Goal: Task Accomplishment & Management: Use online tool/utility

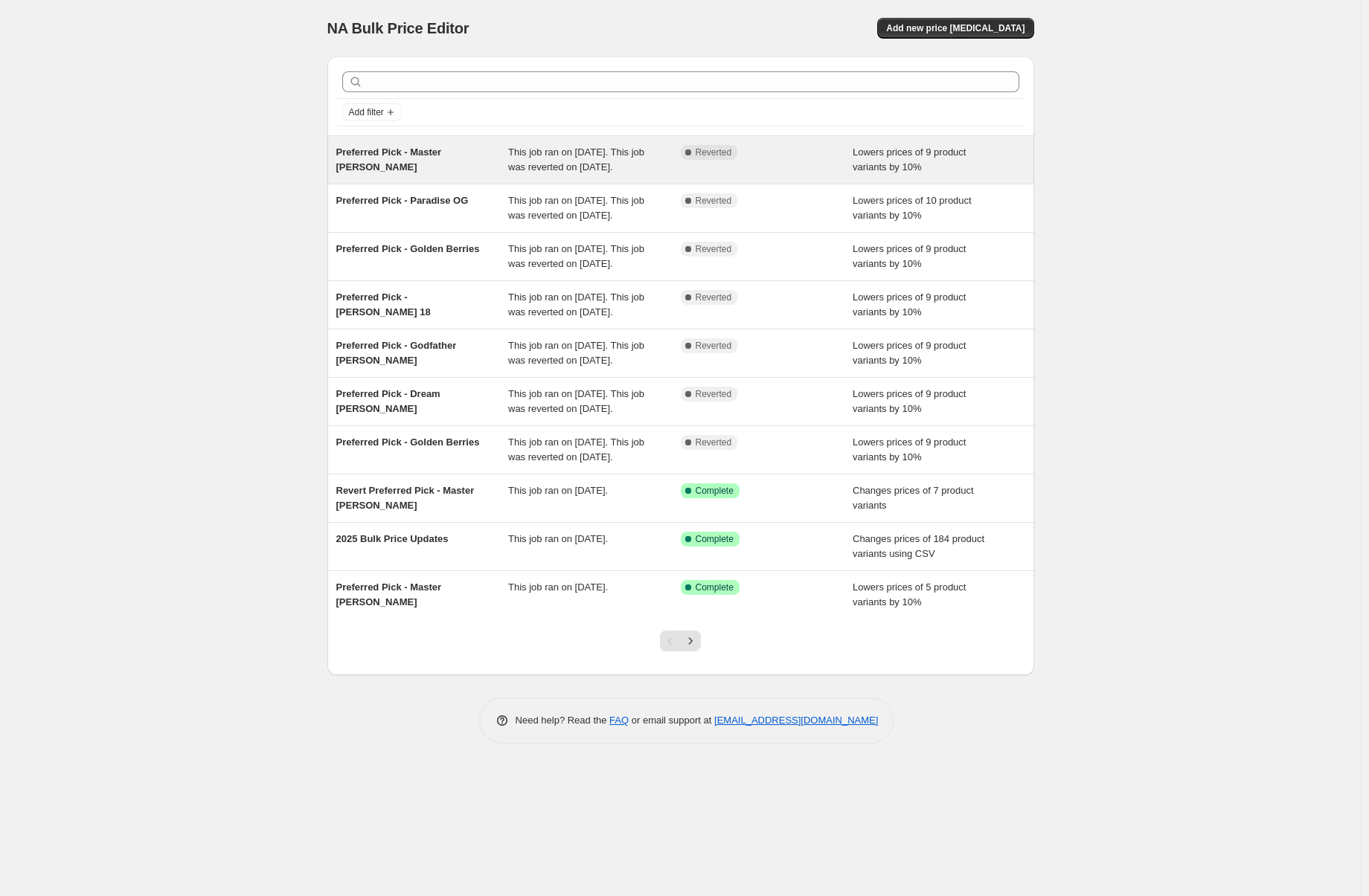
click at [441, 154] on span "Preferred Pick - Master [PERSON_NAME]" at bounding box center [389, 159] width 106 height 26
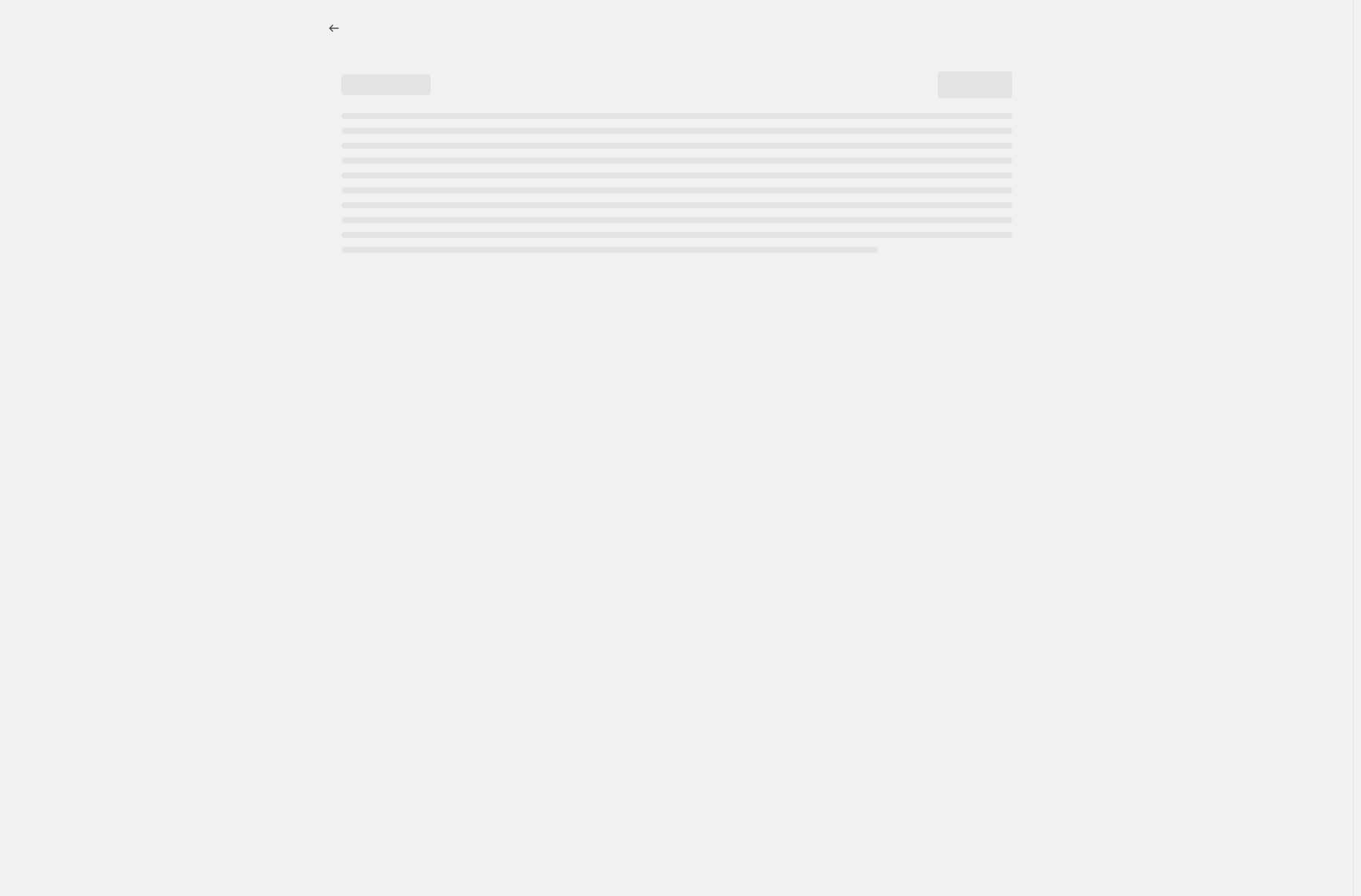
select select "percentage"
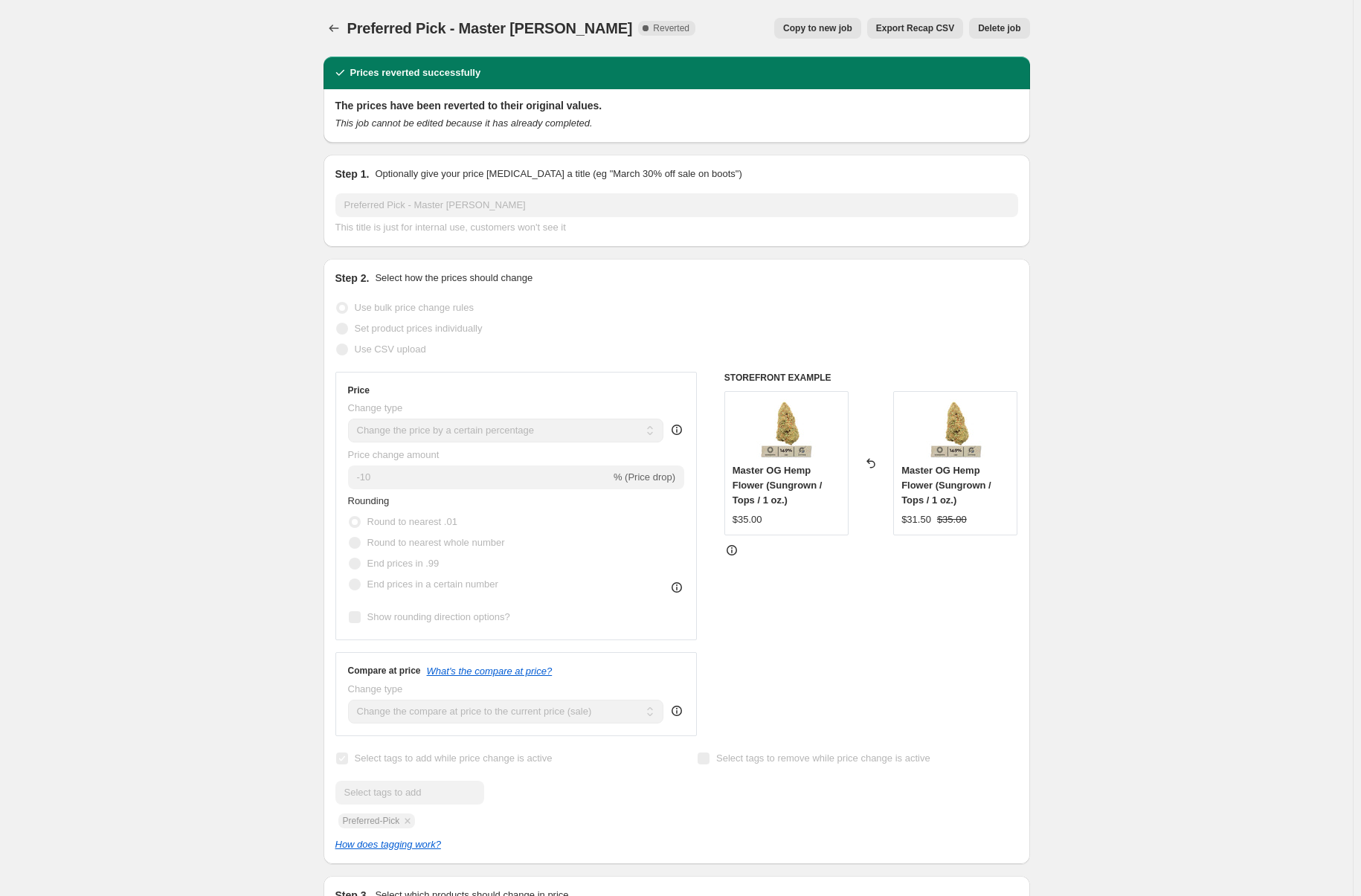
click at [814, 31] on span "Copy to new job" at bounding box center [818, 28] width 69 height 12
select select "percentage"
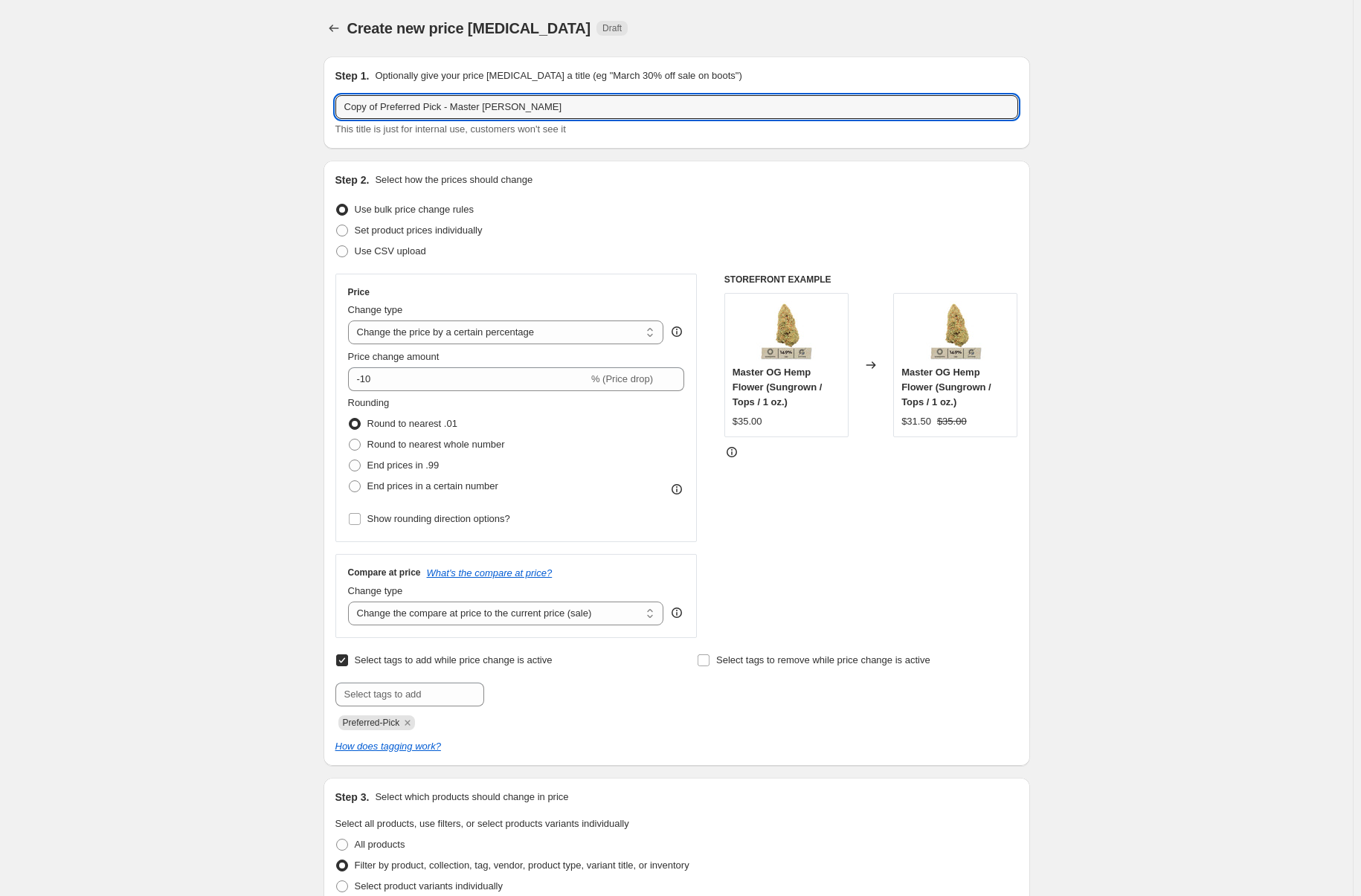
drag, startPoint x: 391, startPoint y: 110, endPoint x: 256, endPoint y: 99, distance: 135.4
click at [259, 101] on div "Create new price [MEDICAL_DATA]. This page is ready Create new price [MEDICAL_D…" at bounding box center [676, 869] width 1353 height 1737
type input "Preferred Pick - Royal Fruit Snacks"
click at [210, 178] on div "Create new price [MEDICAL_DATA]. This page is ready Create new price [MEDICAL_D…" at bounding box center [676, 869] width 1353 height 1737
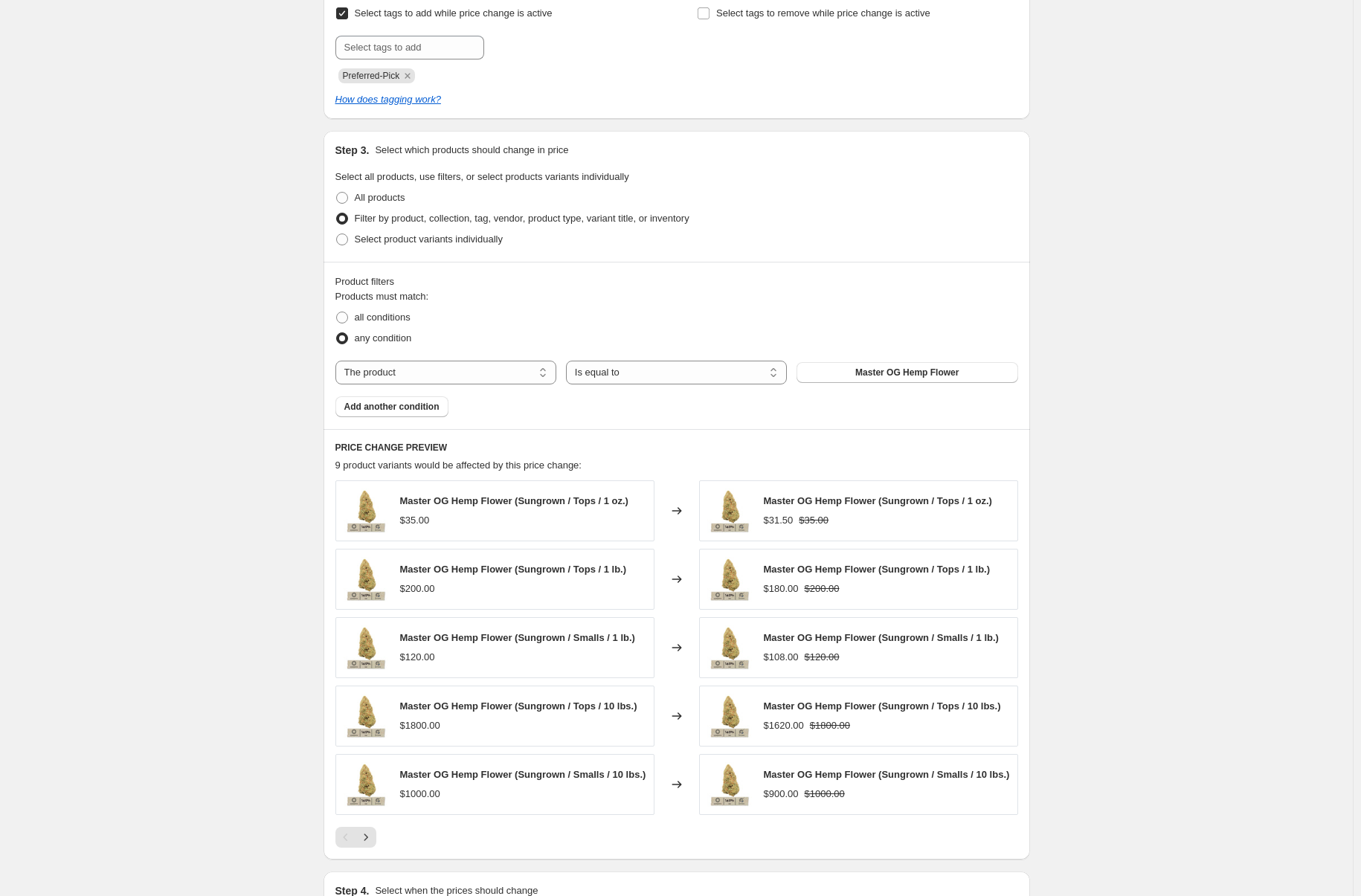
scroll to position [669, 0]
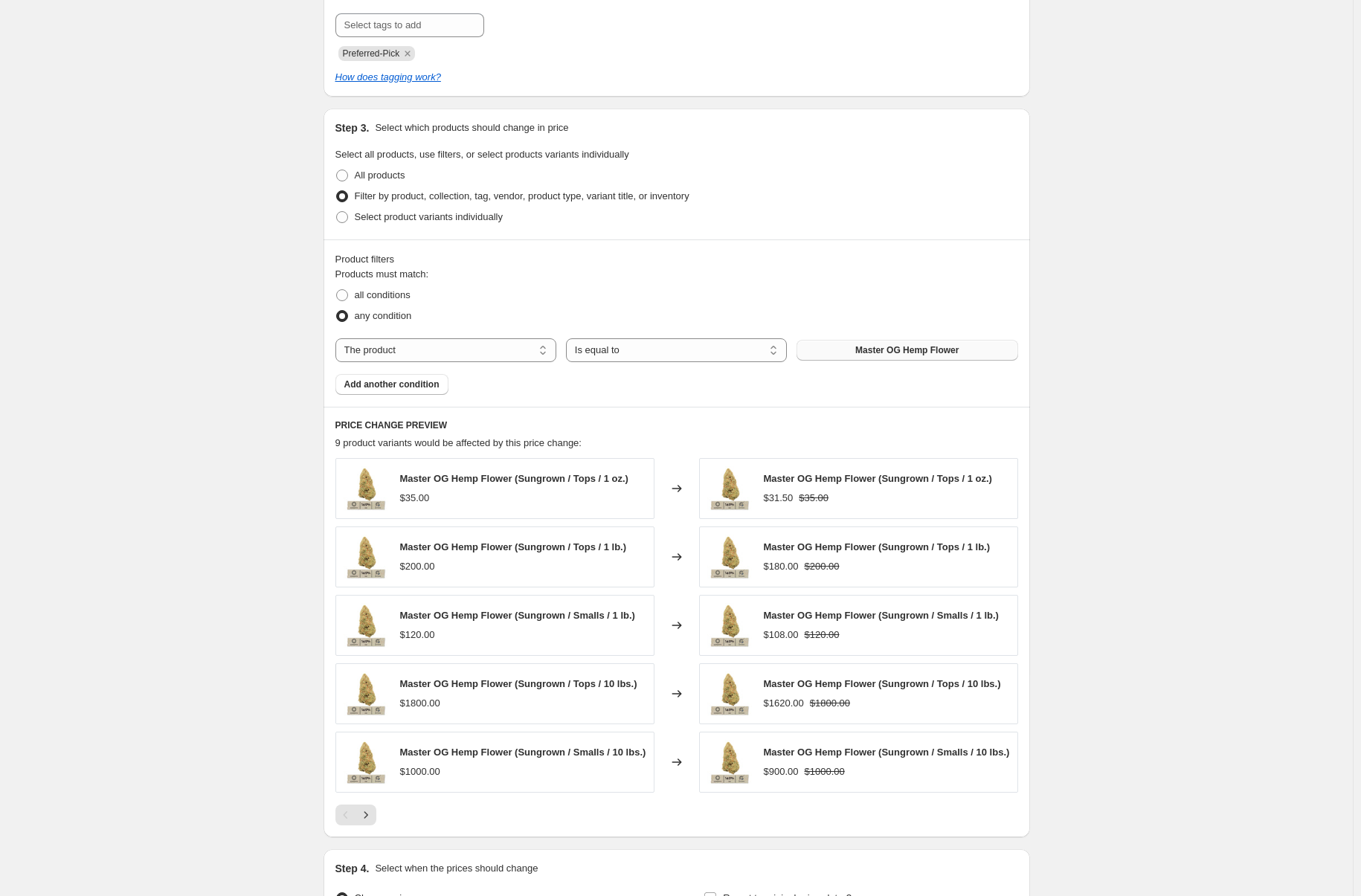
click at [906, 341] on button "Master OG Hemp Flower" at bounding box center [906, 350] width 221 height 20
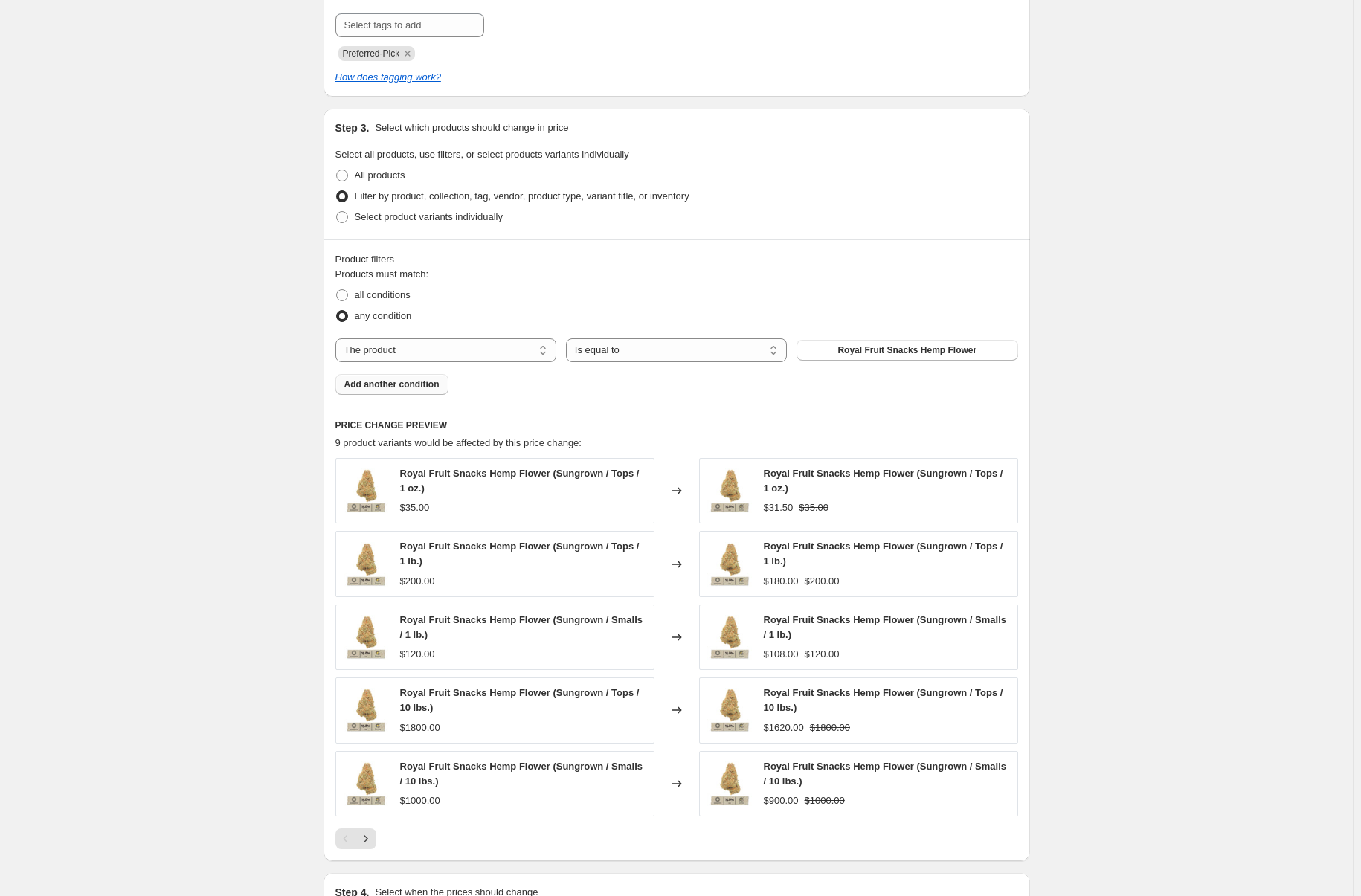
click at [389, 389] on span "Add another condition" at bounding box center [392, 384] width 96 height 12
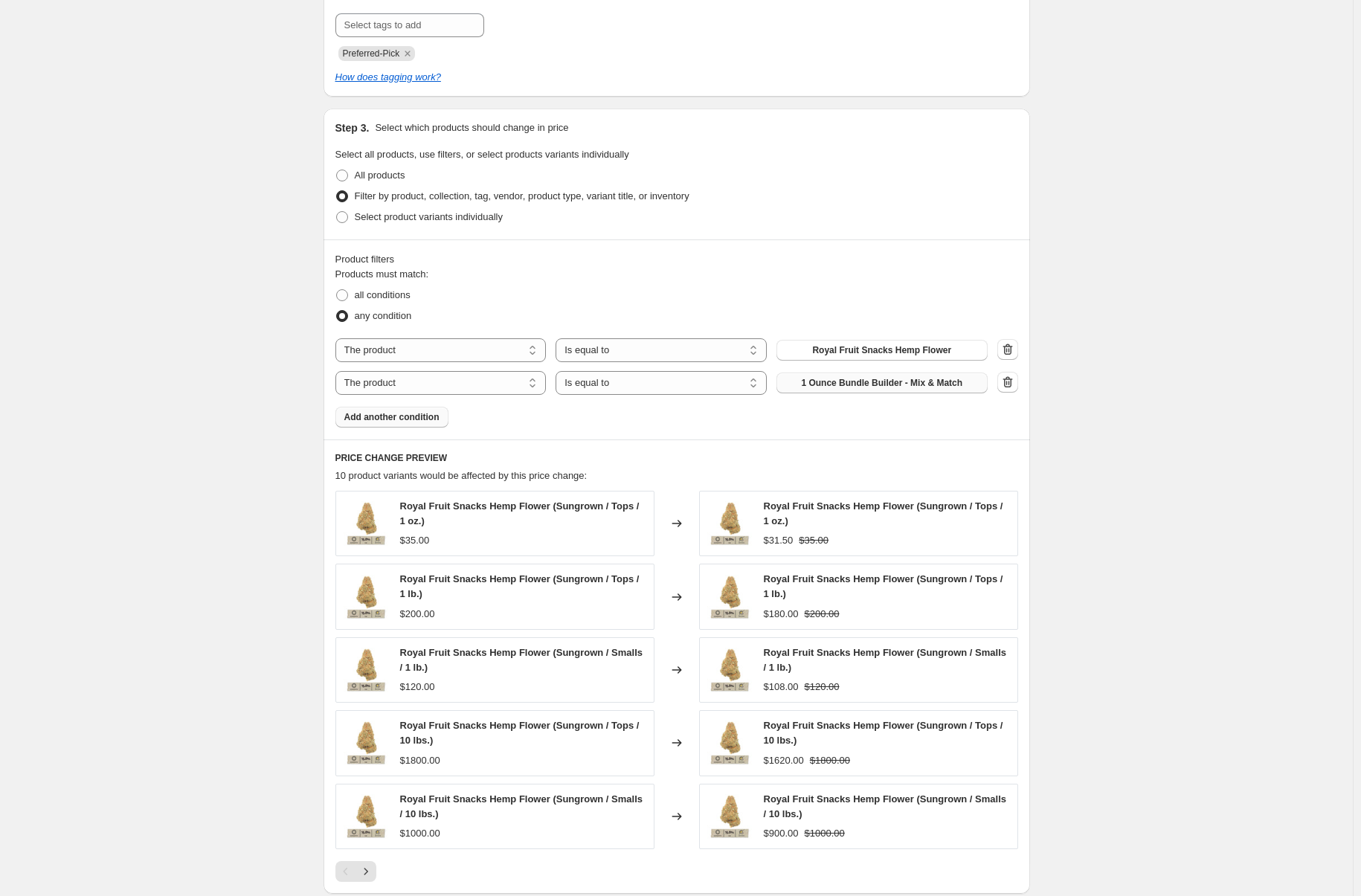
click at [860, 384] on span "1 Ounce Bundle Builder - Mix & Match" at bounding box center [881, 383] width 161 height 12
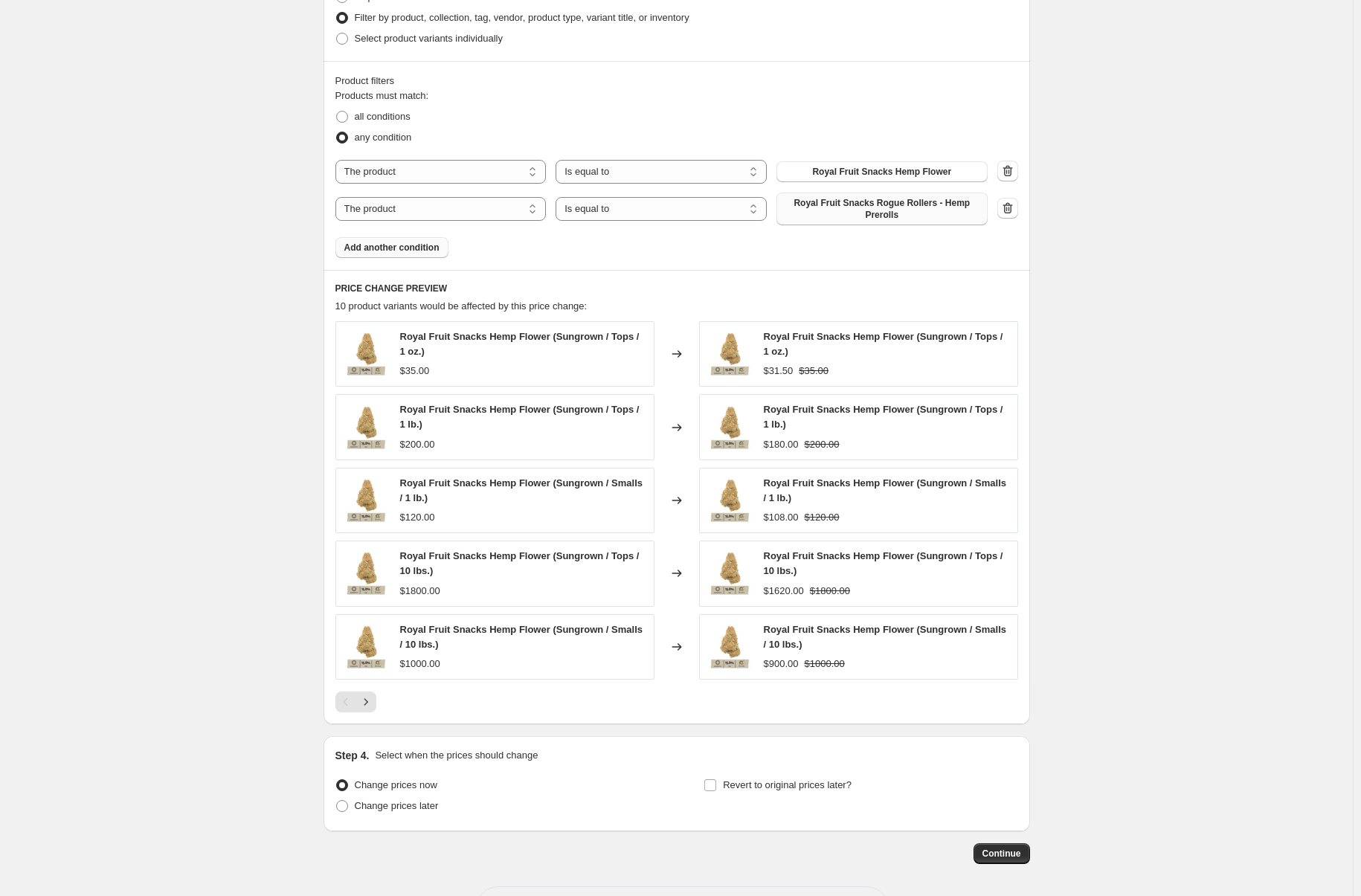
scroll to position [907, 0]
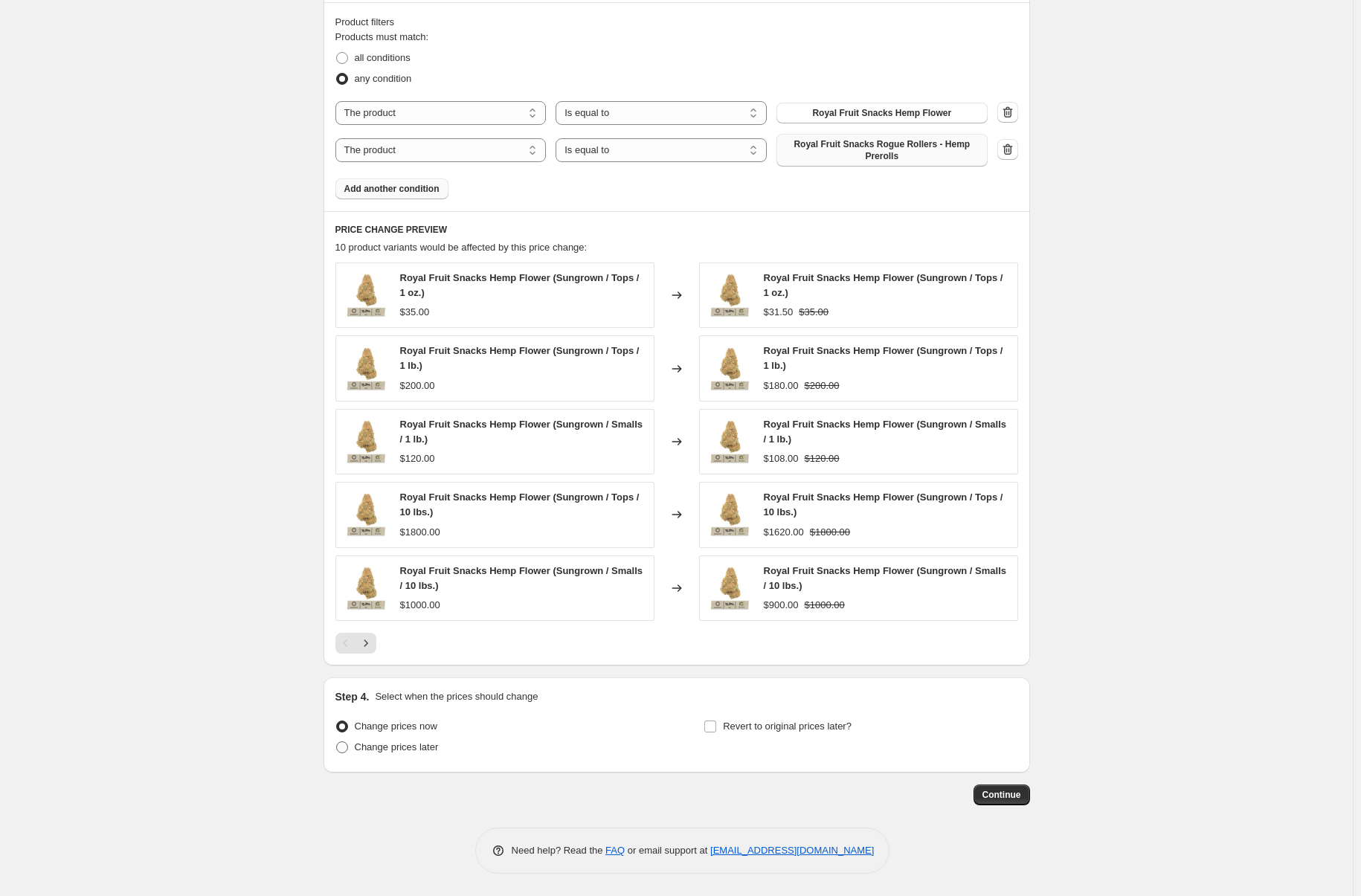
click at [416, 753] on span "Change prices later" at bounding box center [397, 747] width 84 height 11
click at [337, 743] on input "Change prices later" at bounding box center [336, 742] width 1 height 1
radio input "true"
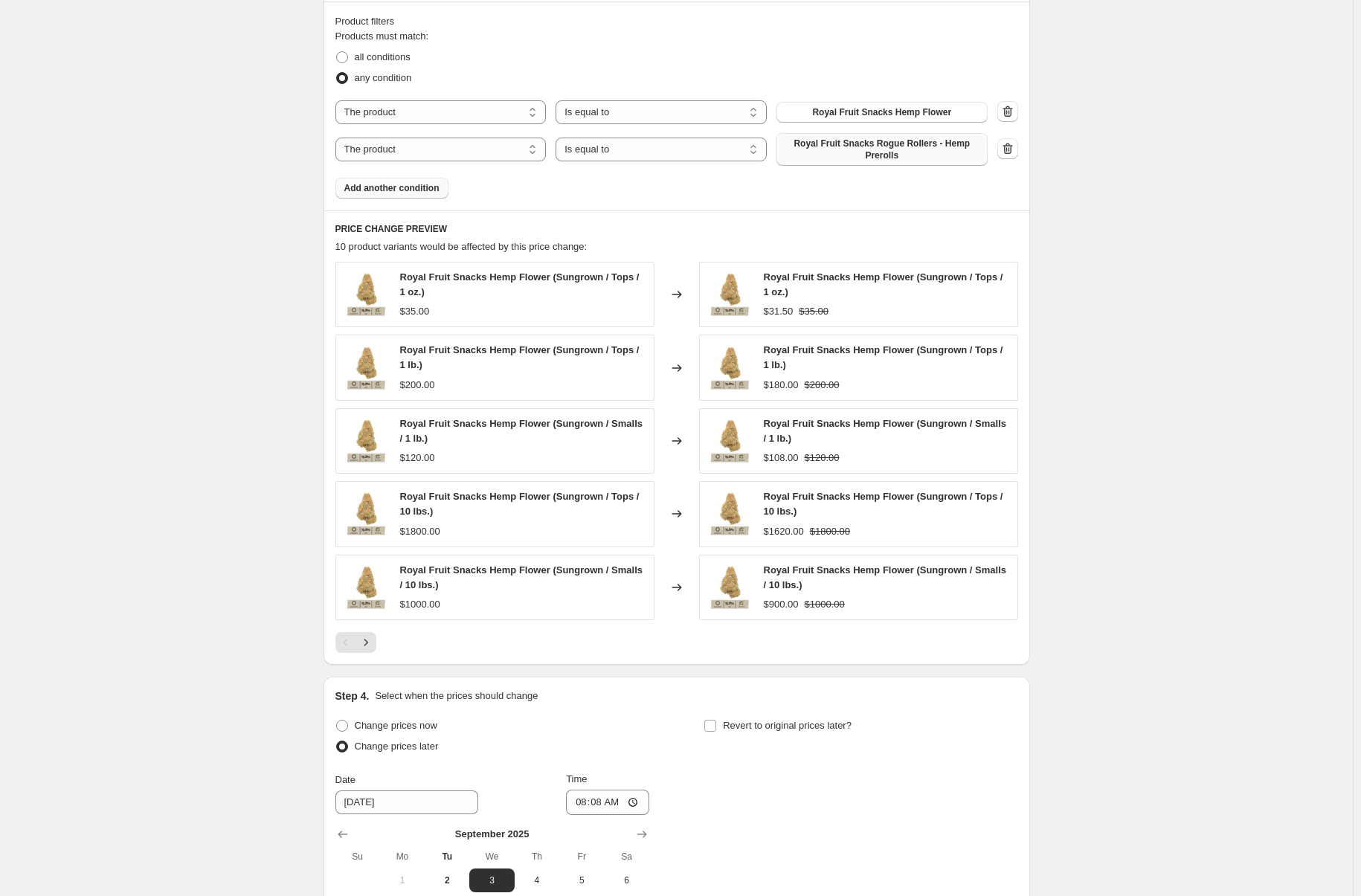
click at [416, 752] on span "Change prices later" at bounding box center [397, 746] width 84 height 11
click at [337, 742] on input "Change prices later" at bounding box center [336, 741] width 1 height 1
click at [414, 729] on span "Change prices now" at bounding box center [396, 725] width 83 height 11
click at [337, 720] on input "Change prices now" at bounding box center [336, 720] width 1 height 1
radio input "true"
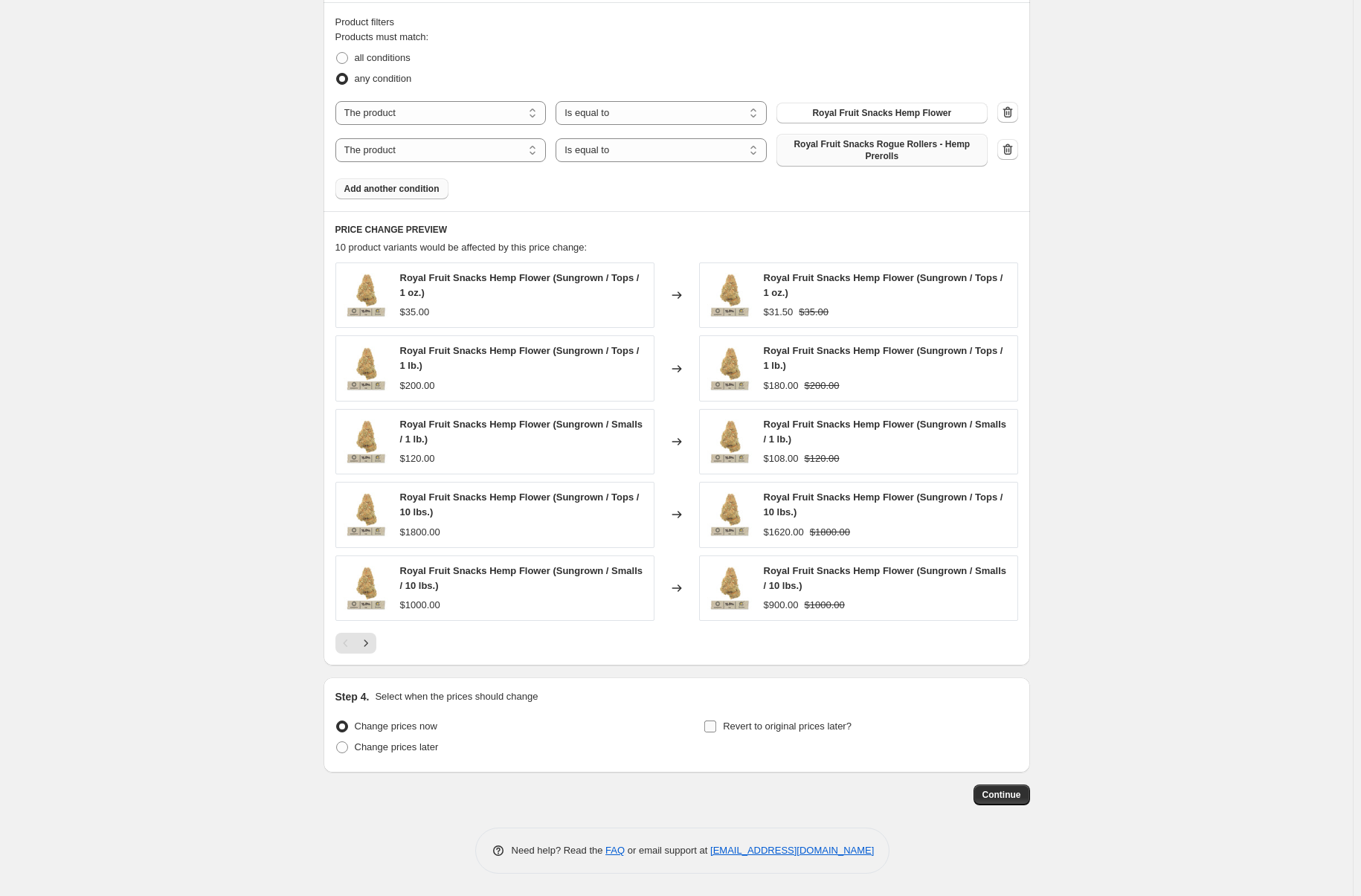
click at [731, 728] on span "Revert to original prices later?" at bounding box center [787, 725] width 129 height 11
click at [716, 728] on input "Revert to original prices later?" at bounding box center [710, 726] width 12 height 12
checkbox input "true"
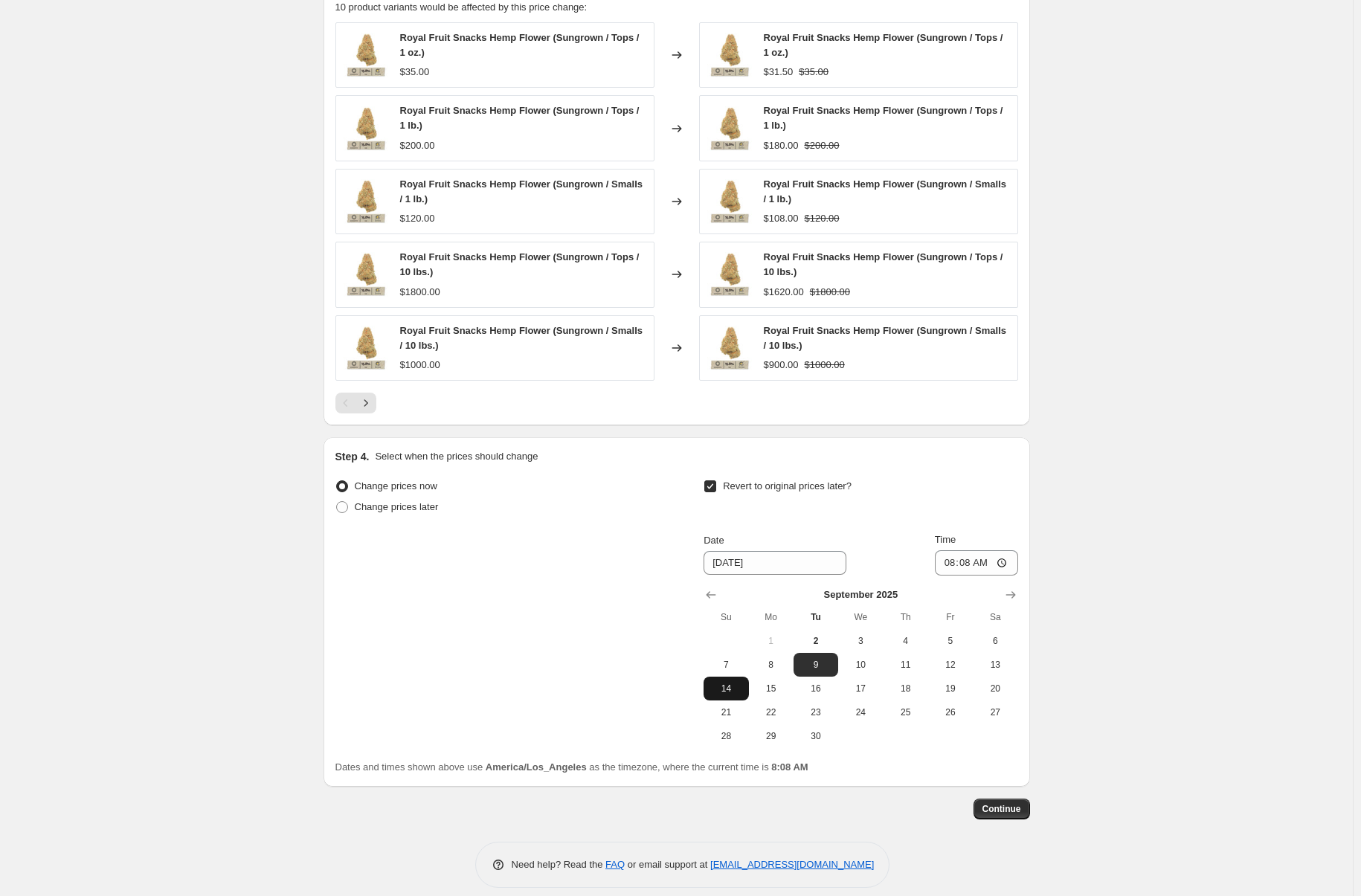
scroll to position [1162, 0]
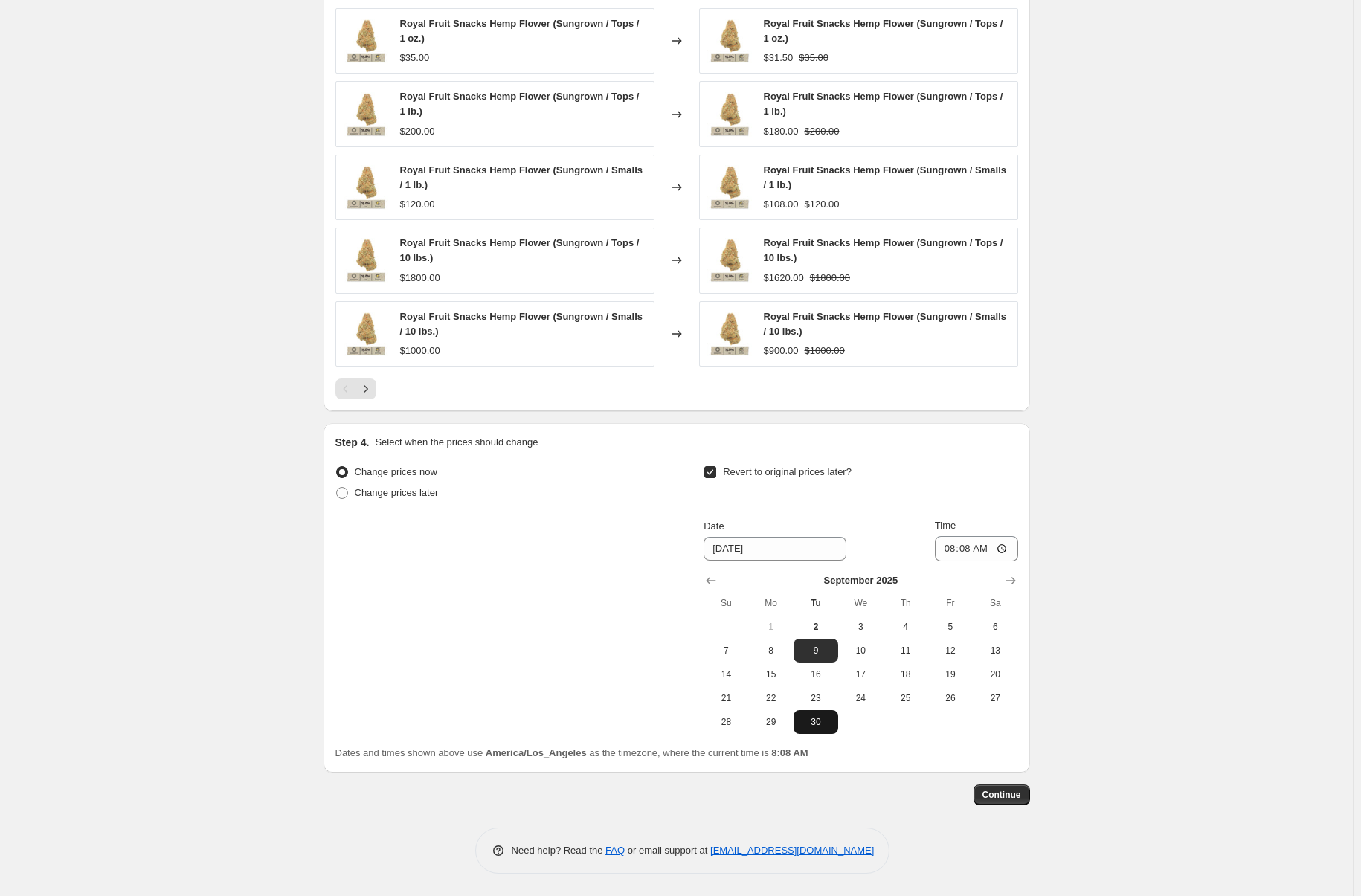
click at [825, 728] on button "30" at bounding box center [816, 722] width 44 height 24
type input "[DATE]"
click at [1014, 546] on input "08:08" at bounding box center [976, 549] width 84 height 26
click at [1010, 550] on input "08:08" at bounding box center [976, 549] width 84 height 26
type input "00:00"
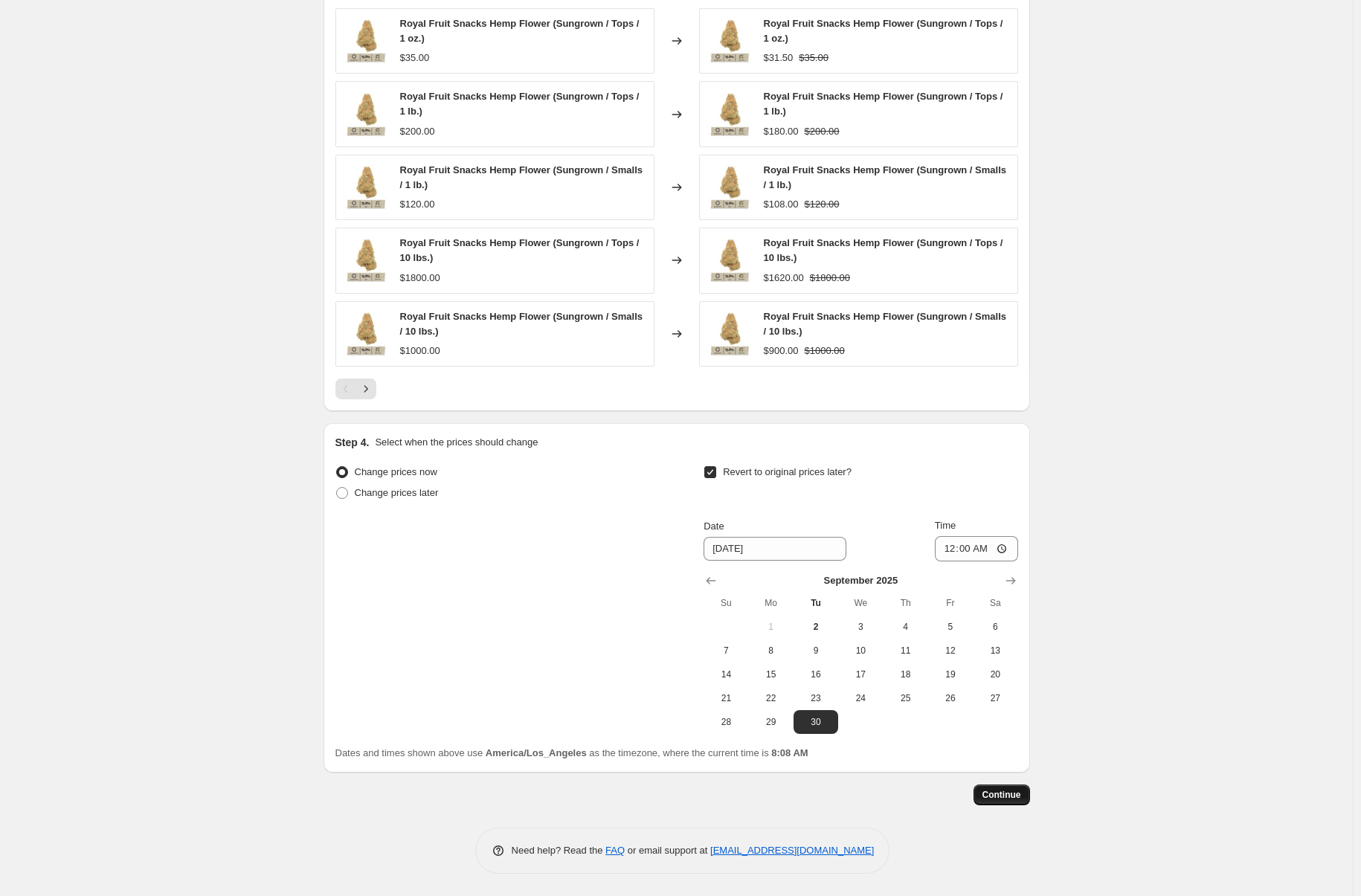
click at [1009, 795] on span "Continue" at bounding box center [1001, 795] width 38 height 12
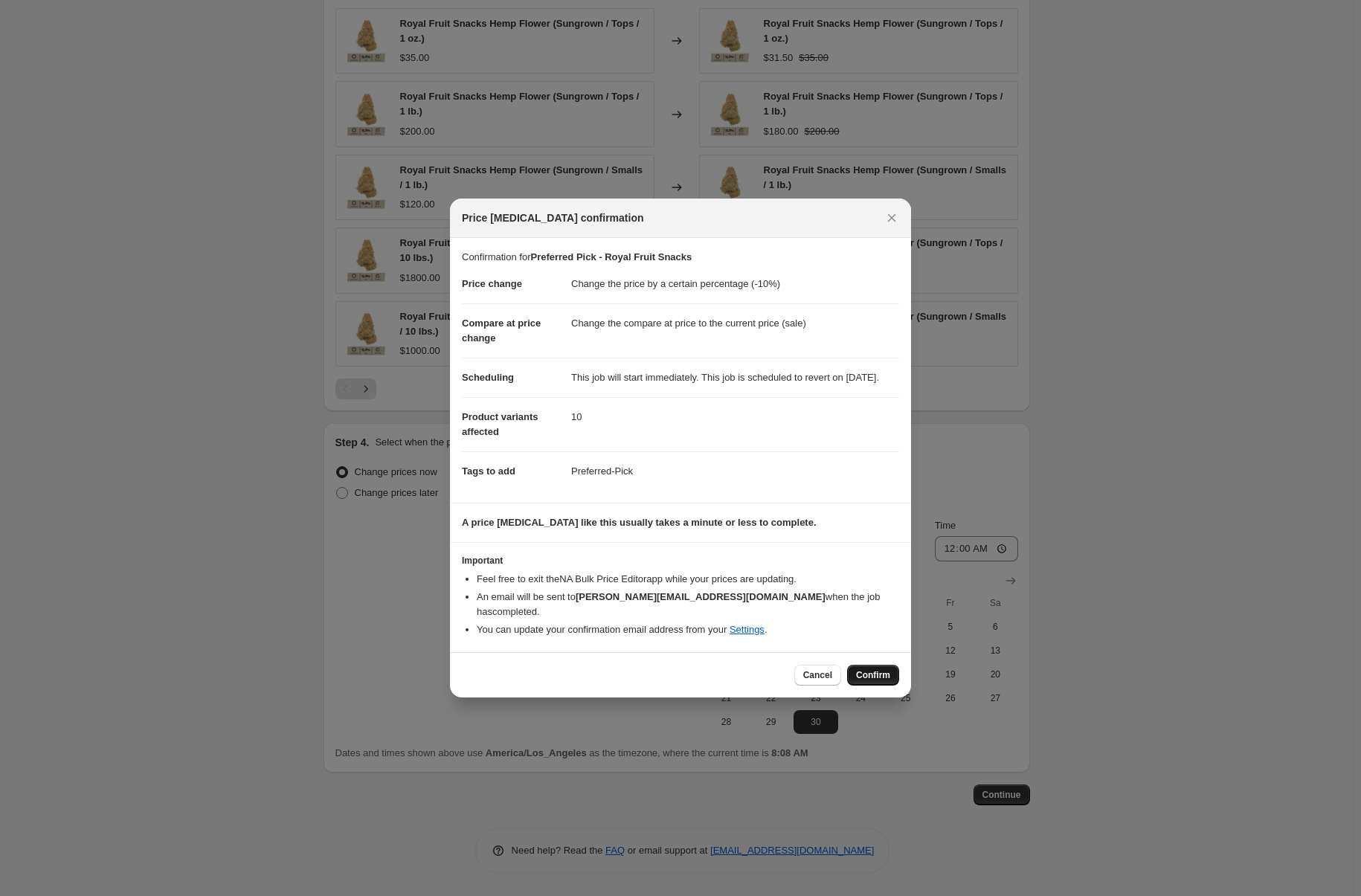
click at [882, 678] on span "Confirm" at bounding box center [873, 675] width 34 height 12
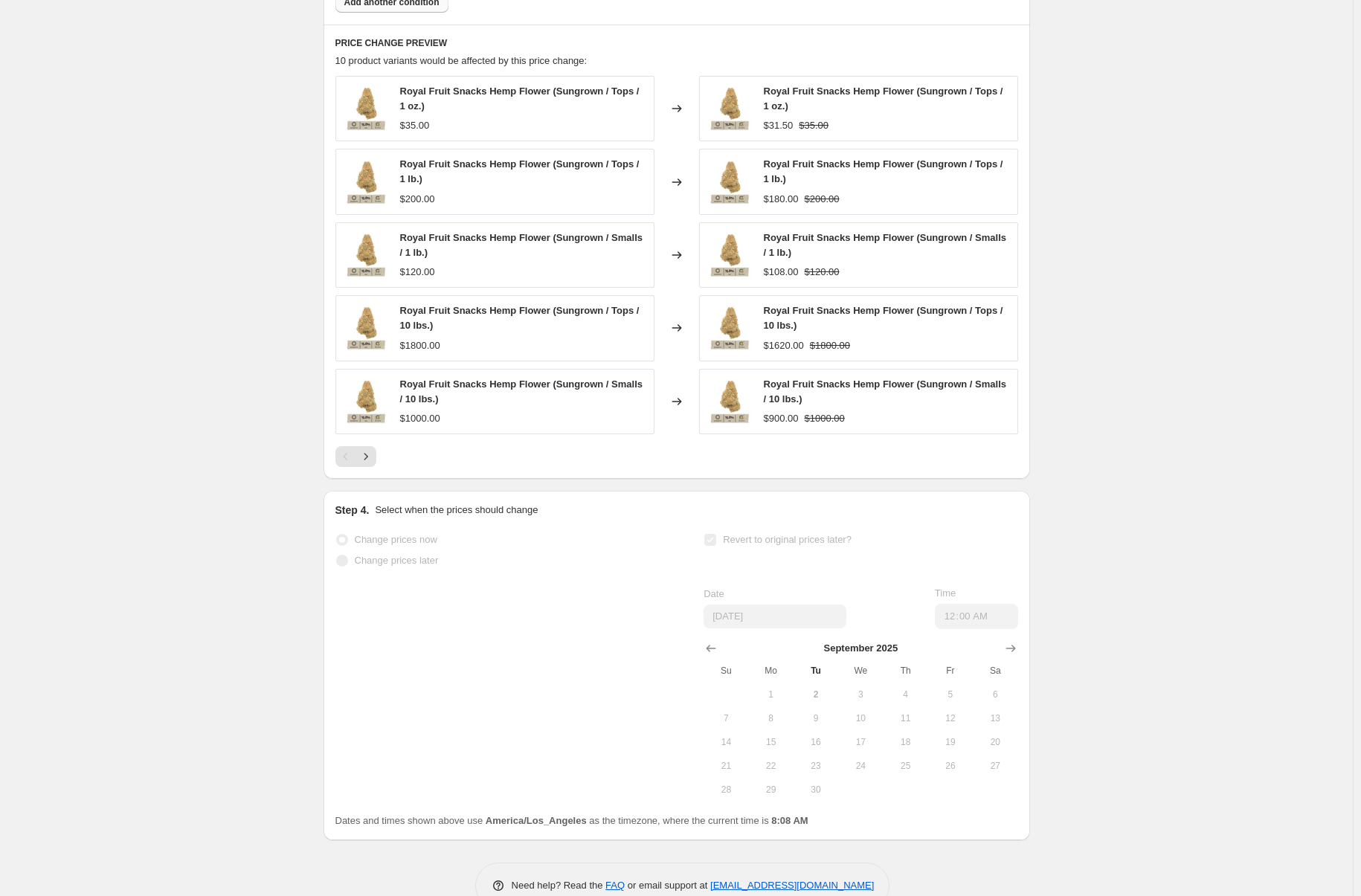
scroll to position [1200, 0]
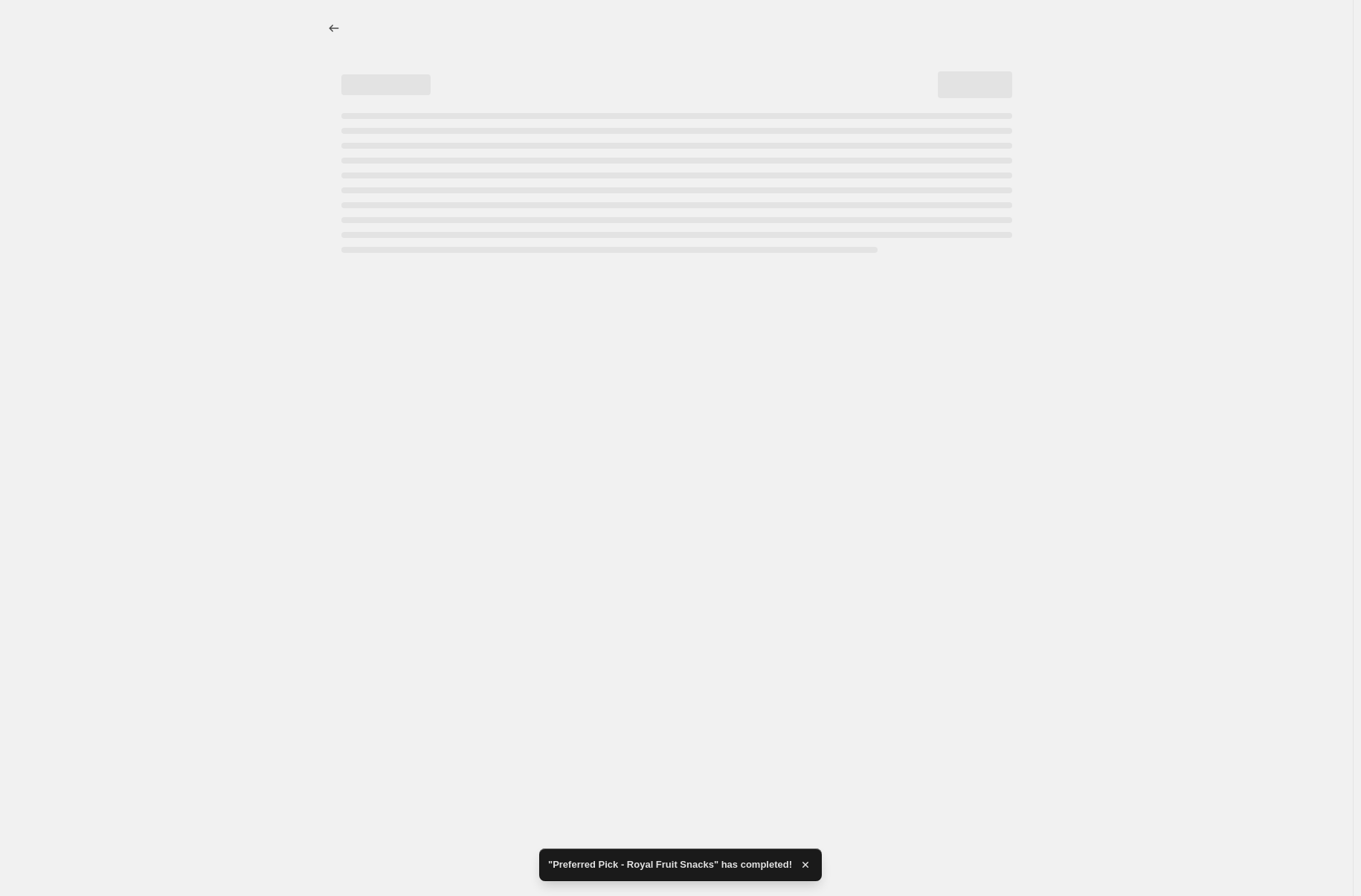
select select "percentage"
